Goal: Use online tool/utility: Utilize a website feature to perform a specific function

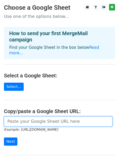
click at [33, 118] on input "url" at bounding box center [58, 122] width 108 height 10
paste input "[URL][DOMAIN_NAME]"
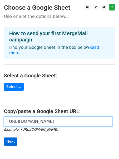
type input "[URL][DOMAIN_NAME]"
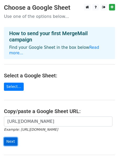
click at [11, 138] on input "Next" at bounding box center [10, 142] width 13 height 8
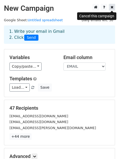
click at [113, 7] on icon at bounding box center [111, 7] width 3 height 4
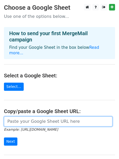
click at [53, 117] on input "url" at bounding box center [58, 122] width 108 height 10
paste input "https://docs.google.com/spreadsheets/d/1lXoNDODORvBYyQerD1ZuByK4NiP7vB5GE24-okt…"
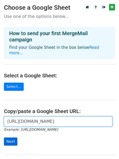
type input "https://docs.google.com/spreadsheets/d/1lXoNDODORvBYyQerD1ZuByK4NiP7vB5GE24-okt…"
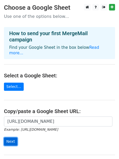
click at [11, 138] on input "Next" at bounding box center [10, 142] width 13 height 8
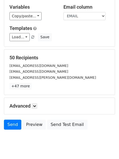
scroll to position [66, 0]
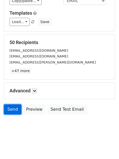
click at [16, 110] on link "Send" at bounding box center [12, 109] width 17 height 10
